Goal: Information Seeking & Learning: Learn about a topic

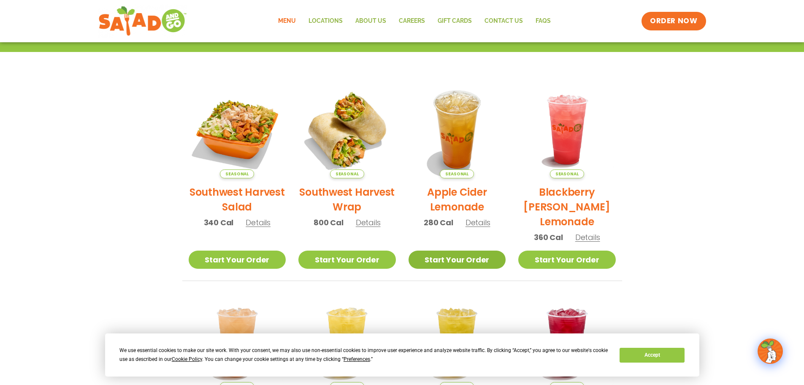
scroll to position [127, 0]
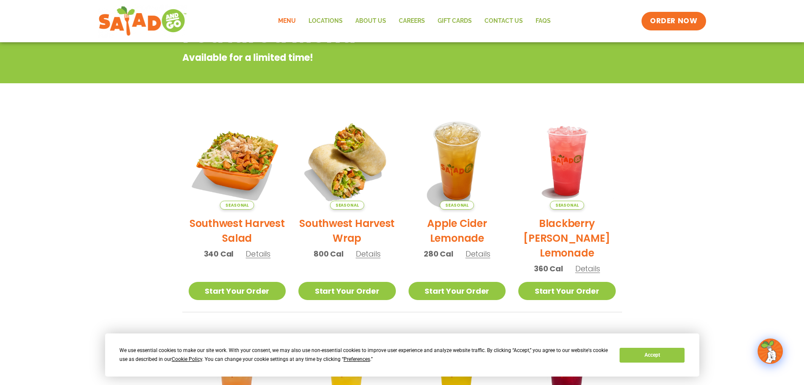
click at [293, 23] on link "Menu" at bounding box center [287, 20] width 30 height 19
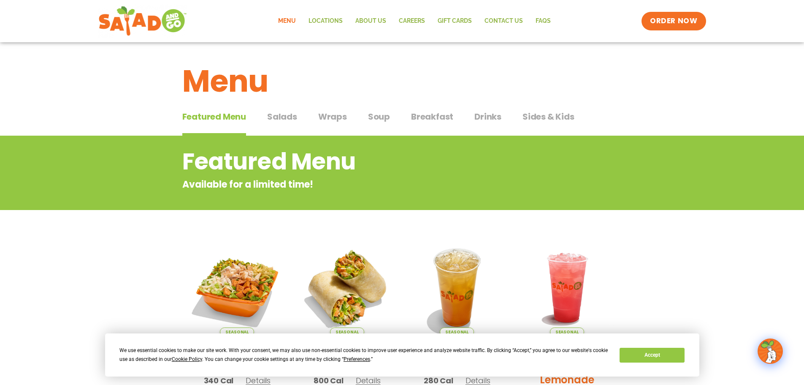
click at [274, 113] on span "Salads" at bounding box center [282, 116] width 30 height 13
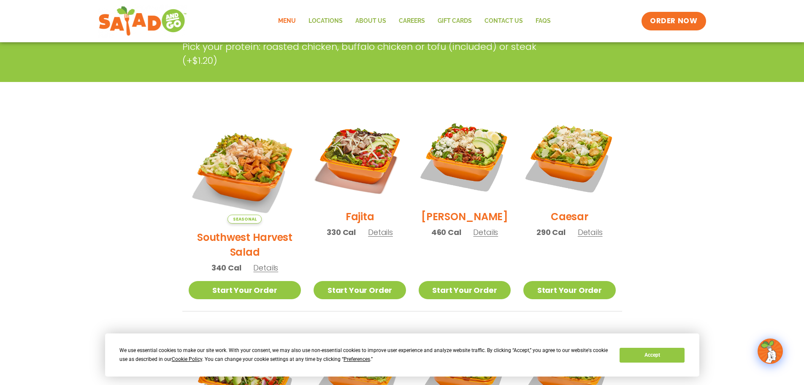
scroll to position [211, 0]
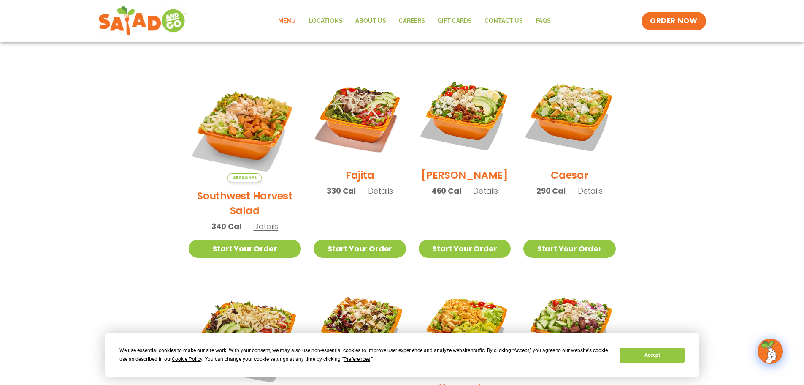
click at [255, 221] on span "Details" at bounding box center [265, 226] width 25 height 11
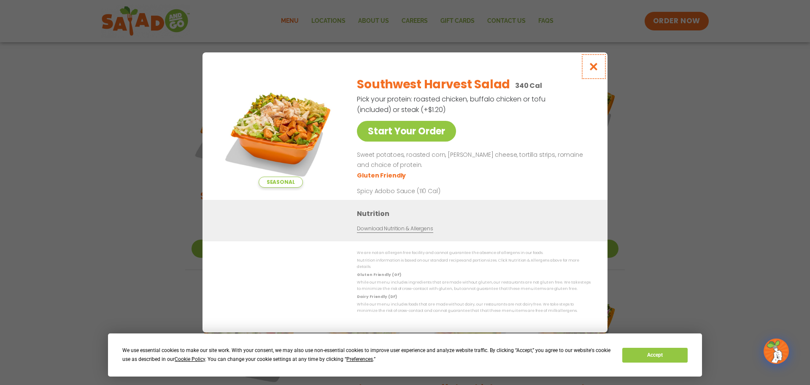
click at [593, 75] on button "Close modal" at bounding box center [593, 66] width 27 height 28
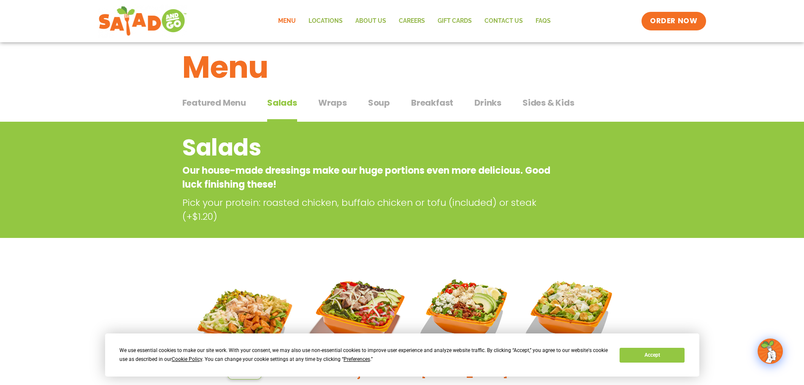
scroll to position [0, 0]
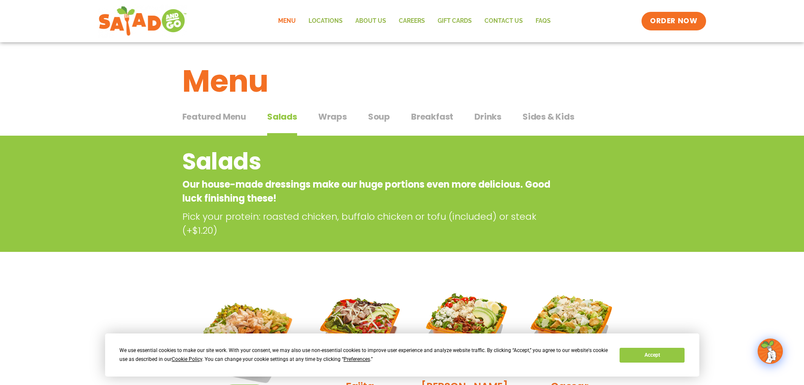
click at [314, 105] on div "Menu" at bounding box center [402, 74] width 804 height 65
click at [337, 126] on button "Wraps Wraps" at bounding box center [332, 123] width 29 height 26
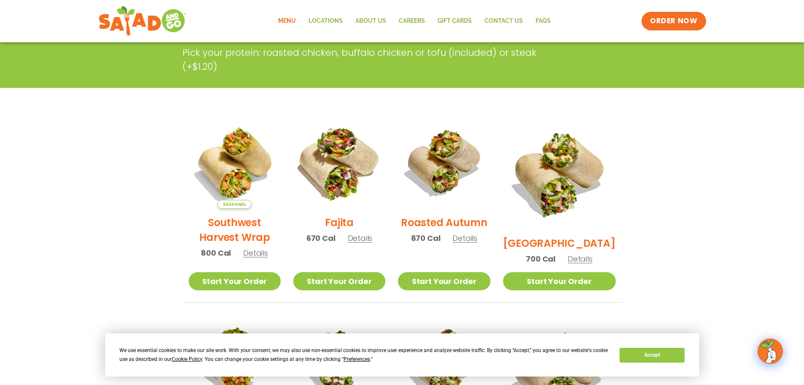
scroll to position [42, 0]
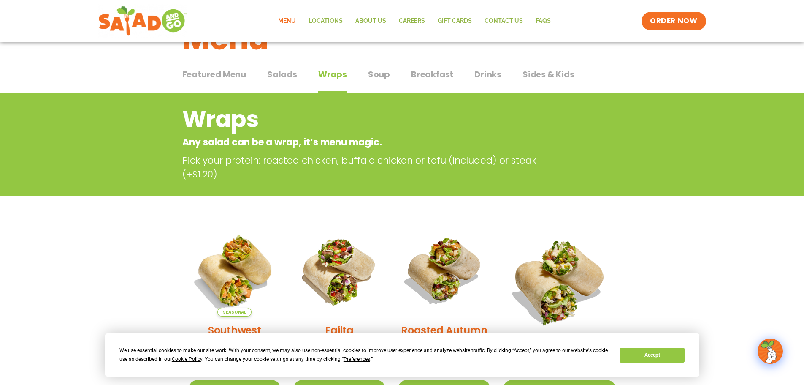
click at [279, 73] on span "Salads" at bounding box center [282, 74] width 30 height 13
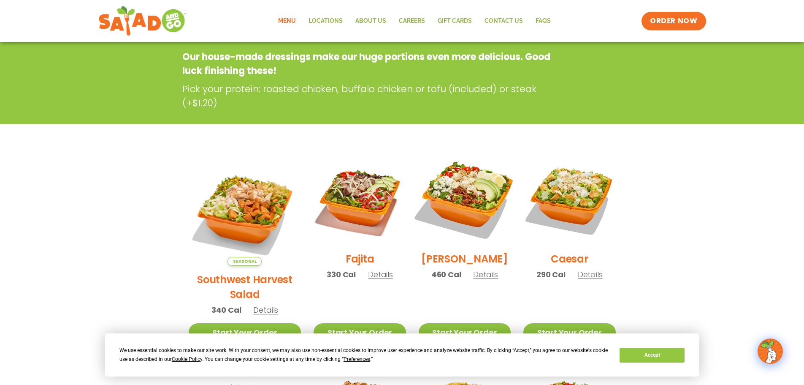
scroll to position [211, 0]
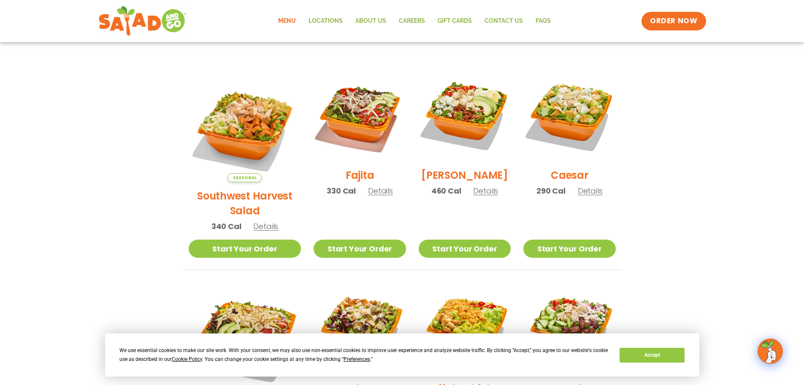
click at [368, 196] on span "Details" at bounding box center [380, 190] width 25 height 11
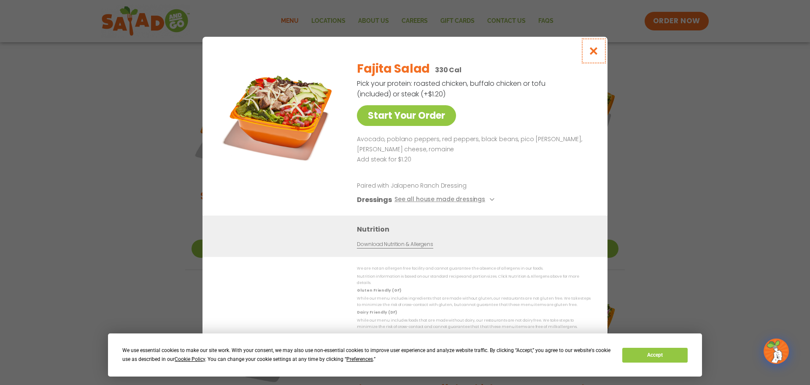
click at [596, 55] on icon "Close modal" at bounding box center [594, 50] width 11 height 9
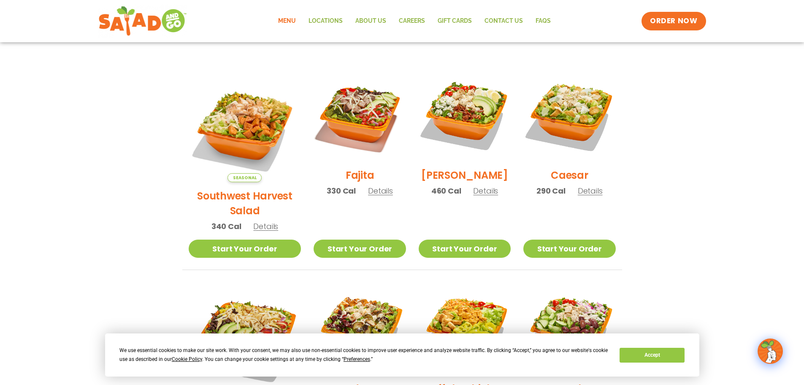
click at [478, 196] on span "Details" at bounding box center [485, 190] width 25 height 11
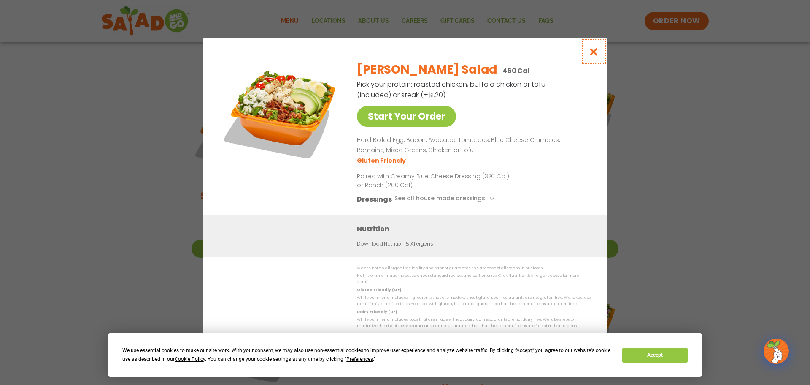
click at [596, 49] on icon "Close modal" at bounding box center [594, 51] width 11 height 9
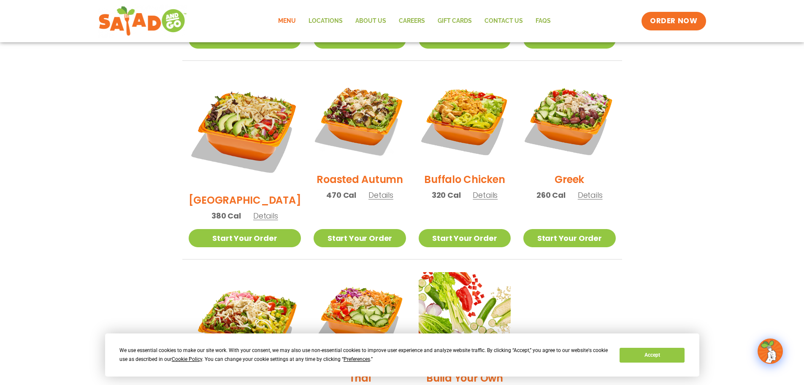
scroll to position [422, 0]
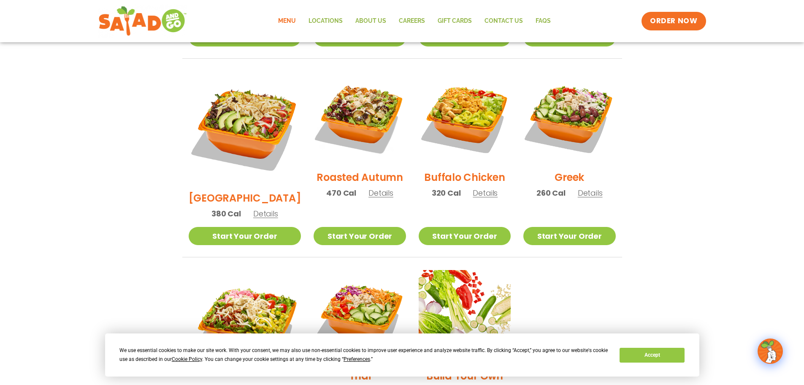
click at [254, 208] on span "Details" at bounding box center [265, 213] width 25 height 11
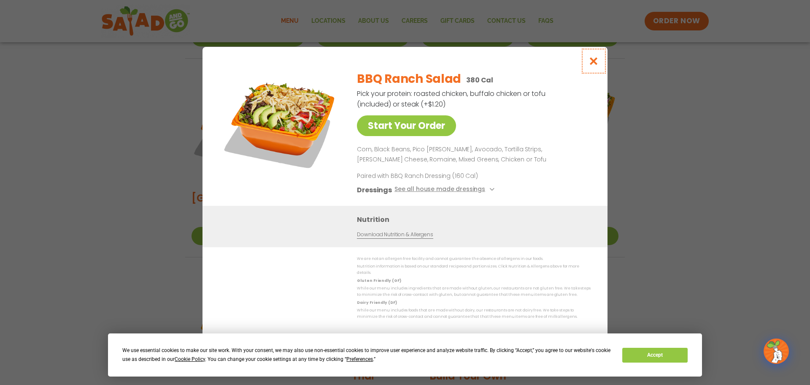
click at [585, 65] on button "Close modal" at bounding box center [593, 61] width 27 height 28
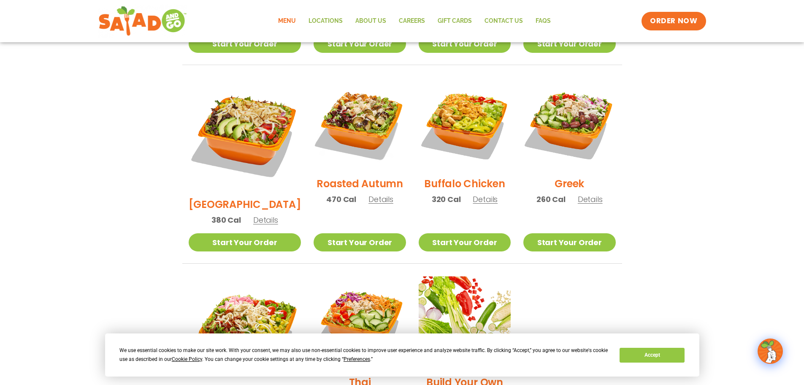
scroll to position [380, 0]
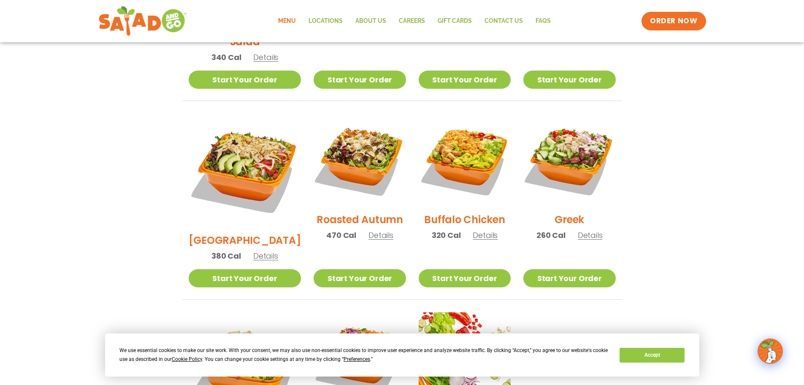
click at [373, 230] on span "Details" at bounding box center [380, 235] width 25 height 11
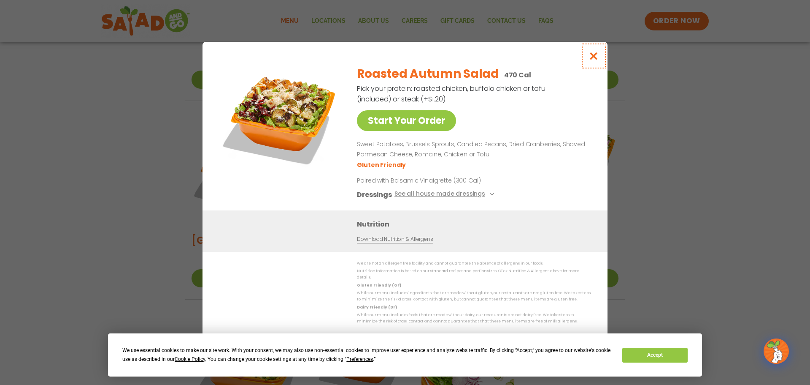
click at [596, 60] on icon "Close modal" at bounding box center [594, 55] width 11 height 9
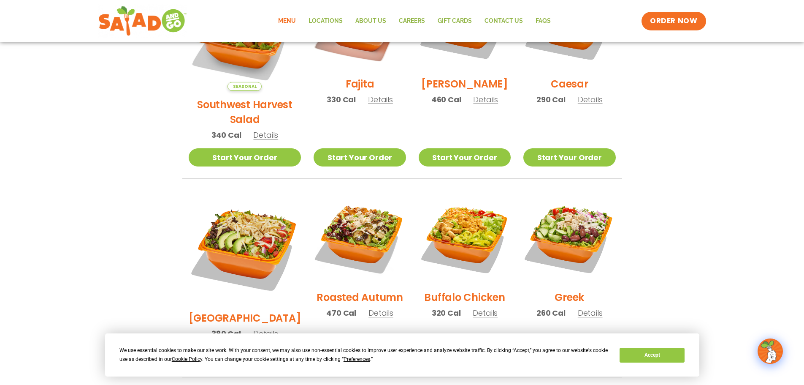
scroll to position [338, 0]
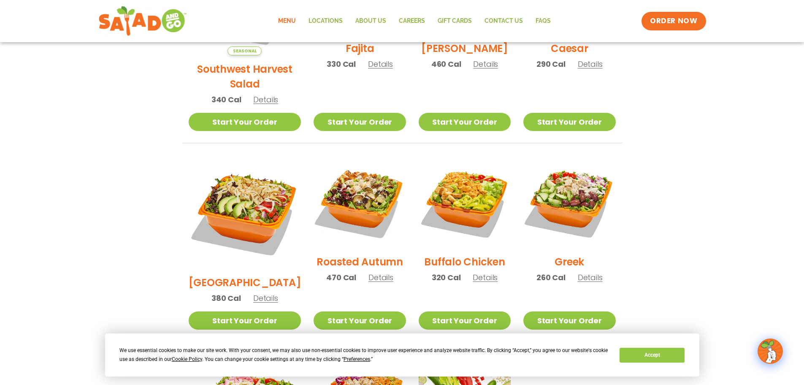
click at [477, 272] on span "Details" at bounding box center [485, 277] width 25 height 11
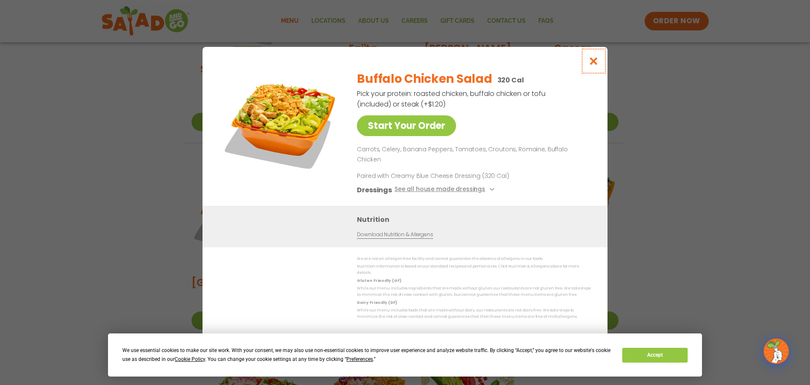
click at [593, 75] on button "Close modal" at bounding box center [593, 61] width 27 height 28
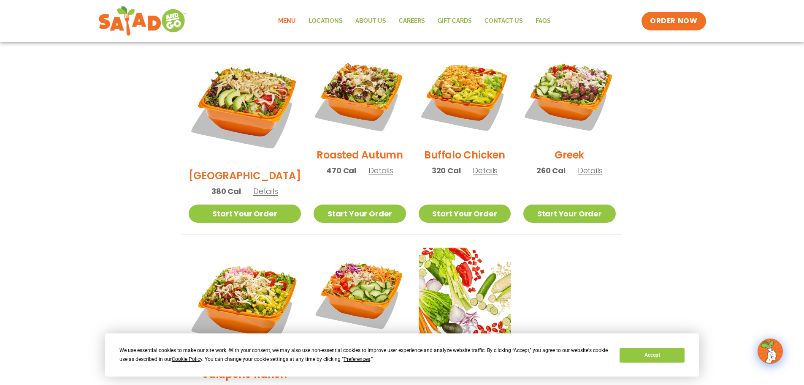
scroll to position [380, 0]
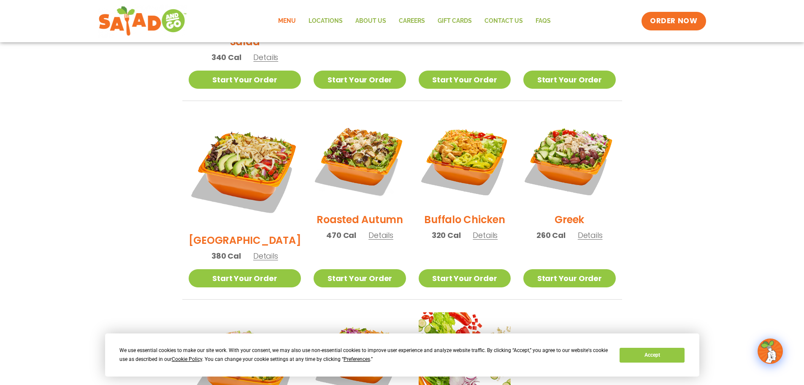
click at [584, 230] on span "Details" at bounding box center [590, 235] width 25 height 11
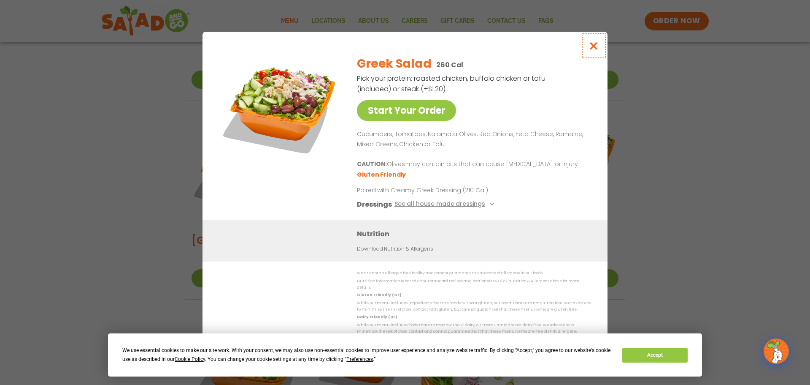
click at [592, 50] on icon "Close modal" at bounding box center [594, 45] width 11 height 9
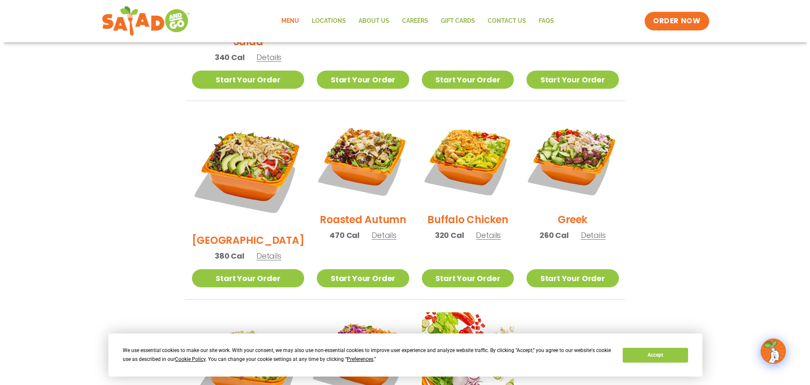
scroll to position [506, 0]
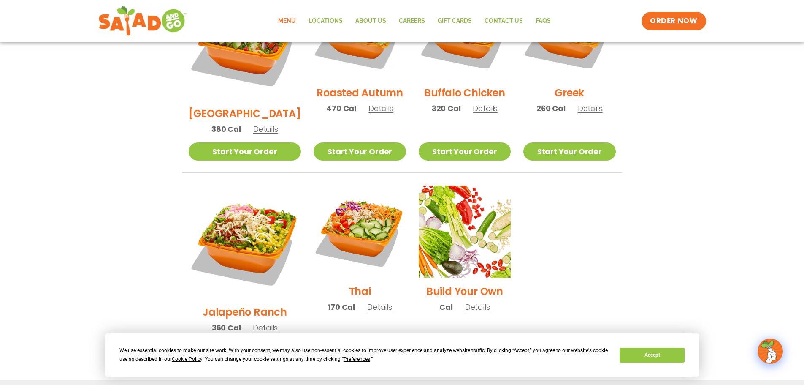
click at [256, 322] on span "Details" at bounding box center [265, 327] width 25 height 11
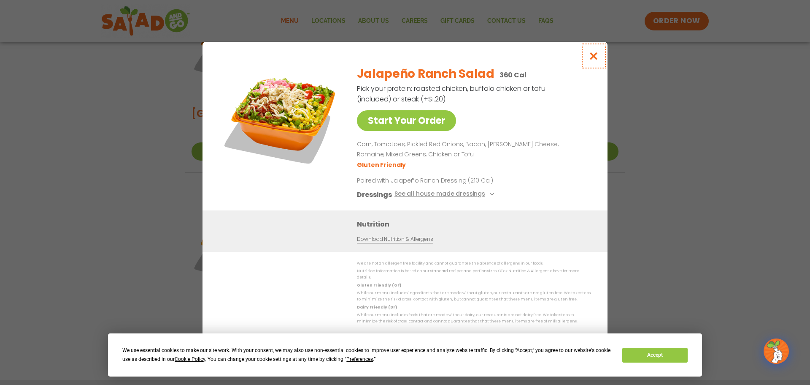
click at [594, 60] on icon "Close modal" at bounding box center [594, 55] width 11 height 9
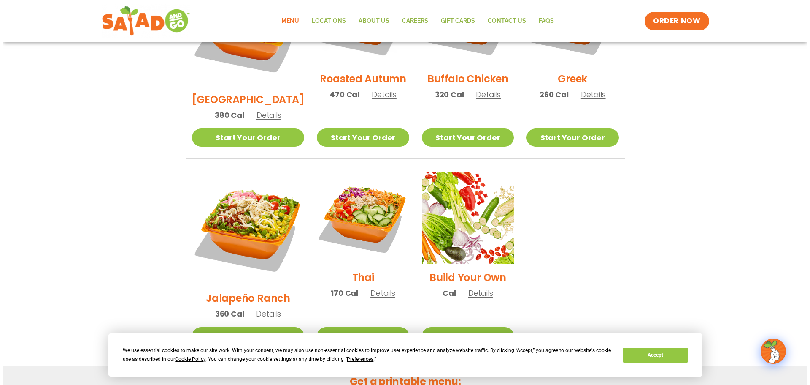
scroll to position [616, 0]
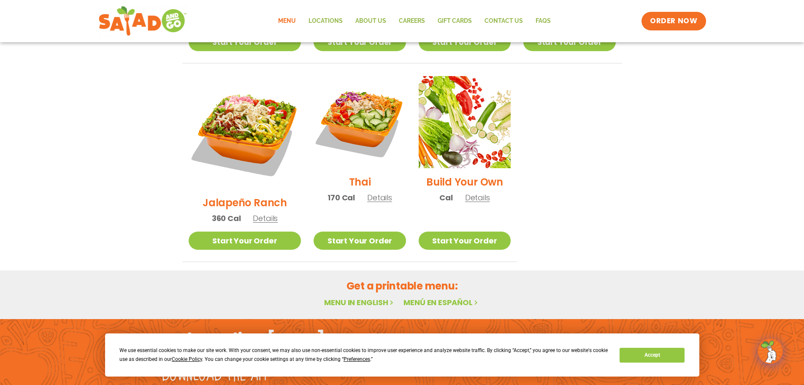
click at [367, 192] on span "Details" at bounding box center [379, 197] width 25 height 11
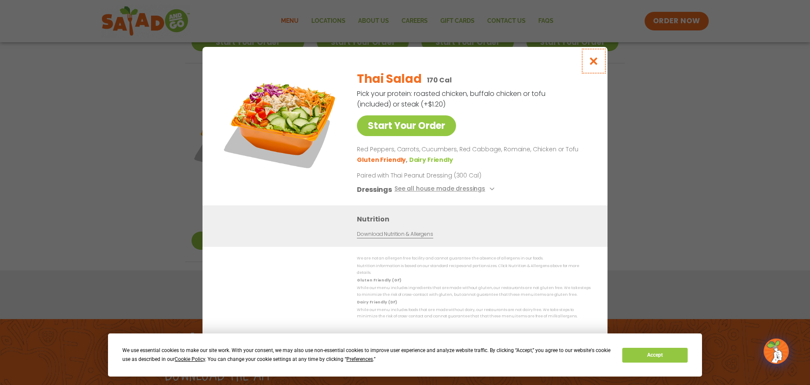
click at [594, 65] on icon "Close modal" at bounding box center [594, 61] width 11 height 9
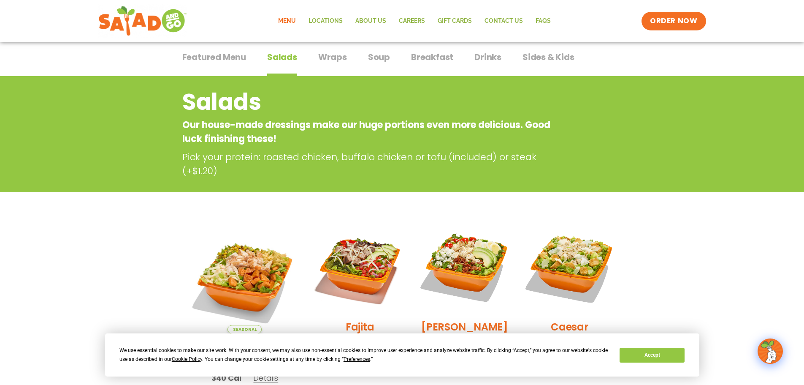
scroll to position [0, 0]
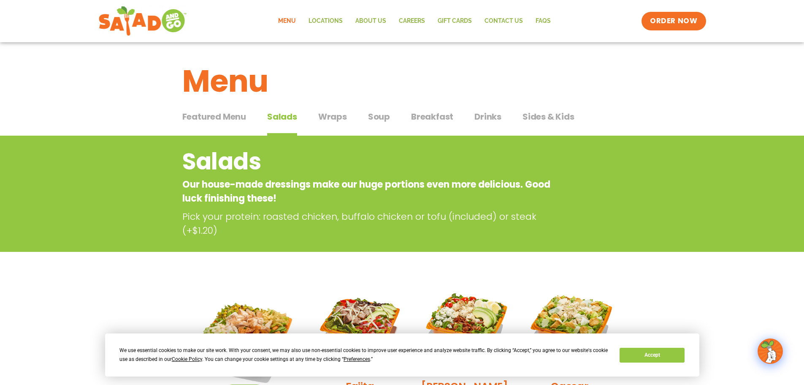
click at [320, 111] on span "Wraps" at bounding box center [332, 116] width 29 height 13
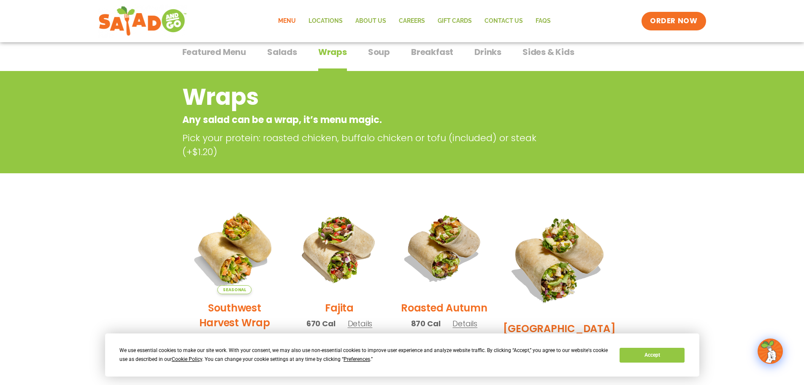
scroll to position [169, 0]
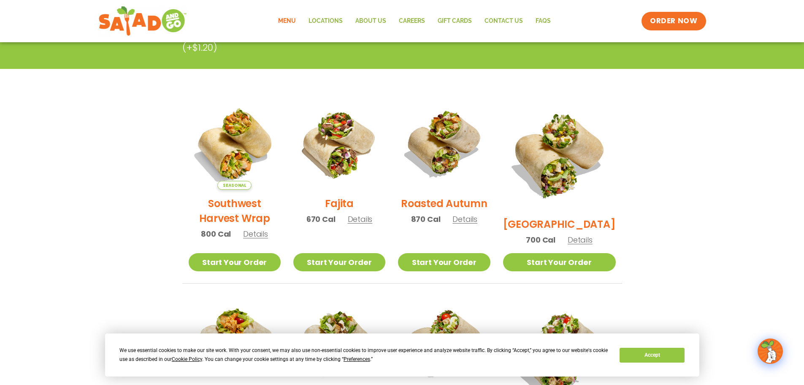
click at [263, 239] on span "Details" at bounding box center [255, 233] width 25 height 11
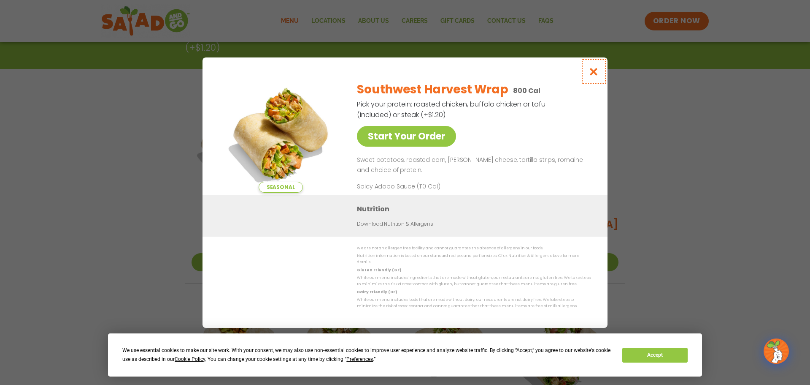
click at [593, 75] on icon "Close modal" at bounding box center [594, 71] width 11 height 9
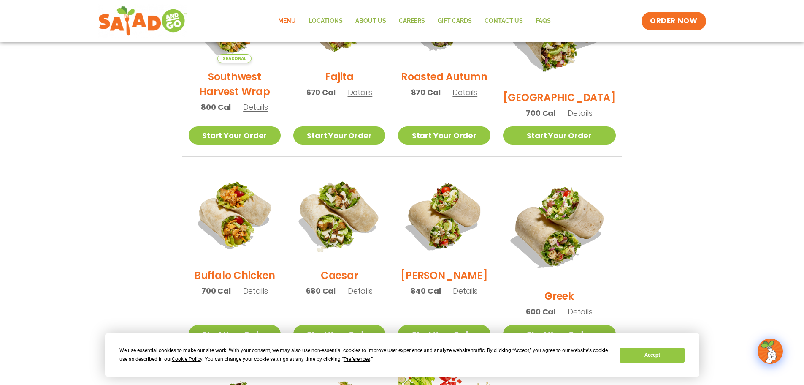
scroll to position [338, 0]
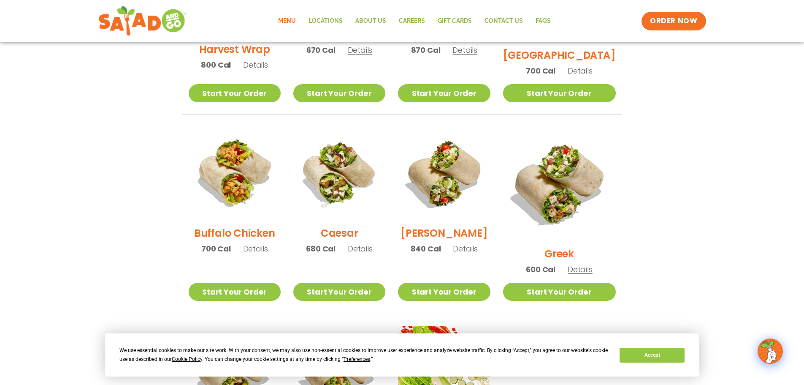
click at [477, 254] on span "Details" at bounding box center [465, 248] width 25 height 11
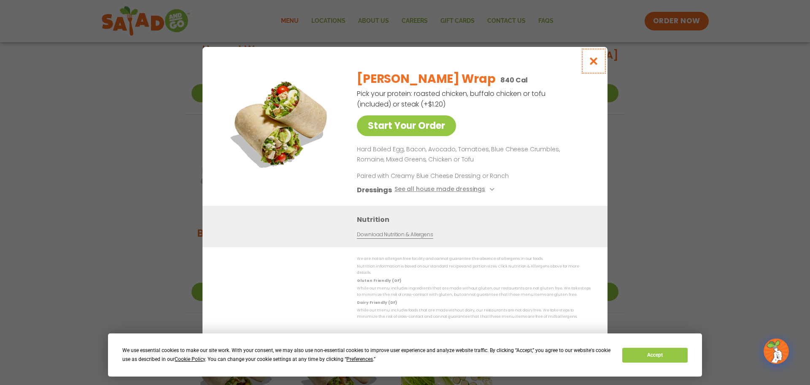
click at [598, 56] on button "Close modal" at bounding box center [593, 61] width 27 height 28
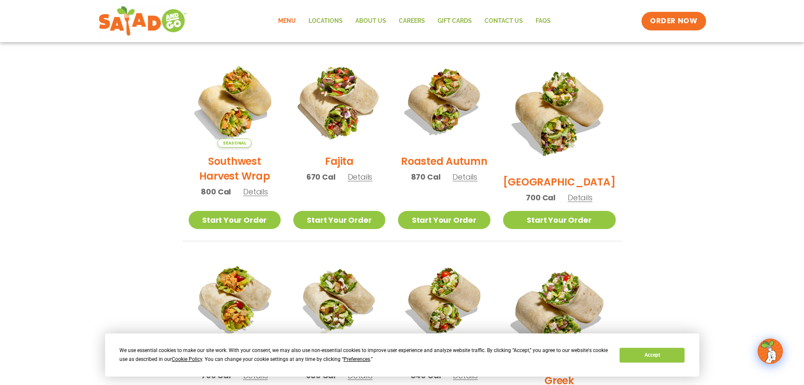
scroll to position [42, 0]
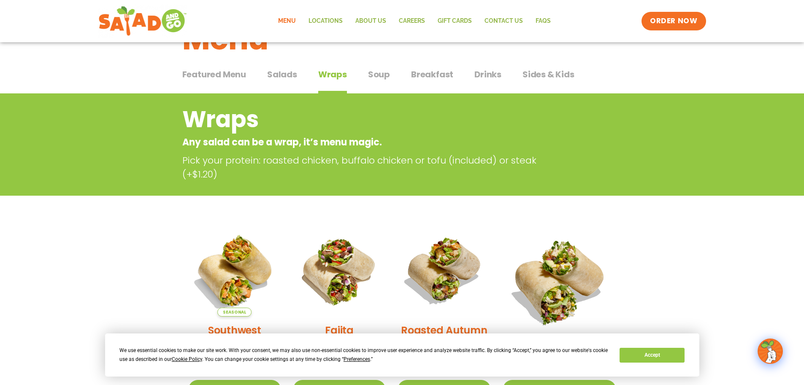
click at [276, 75] on span "Salads" at bounding box center [282, 74] width 30 height 13
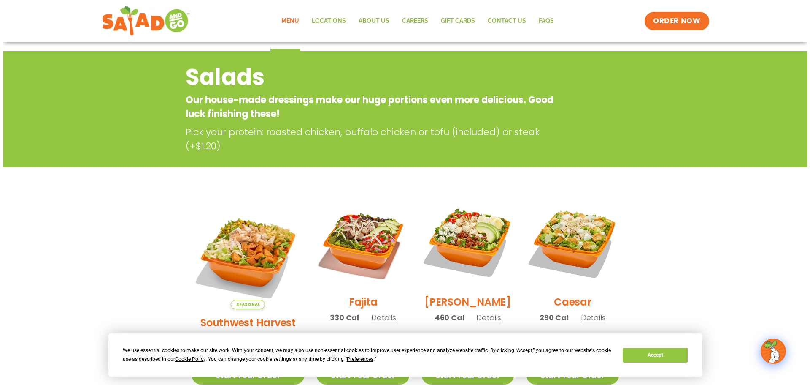
scroll to position [169, 0]
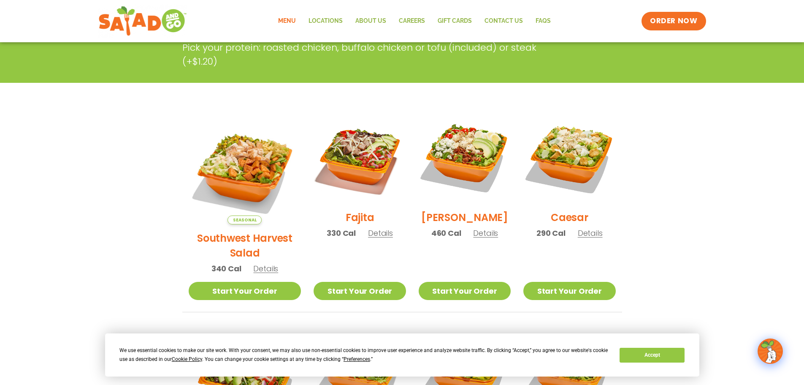
click at [479, 238] on span "Details" at bounding box center [485, 232] width 25 height 11
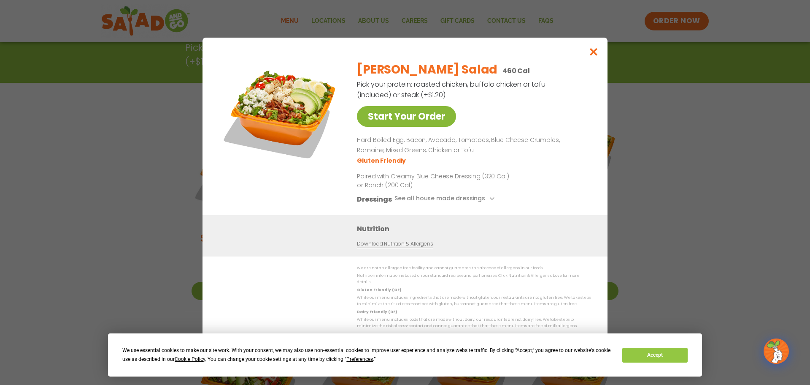
click at [391, 117] on link "Start Your Order" at bounding box center [406, 116] width 99 height 21
